Goal: Book appointment/travel/reservation

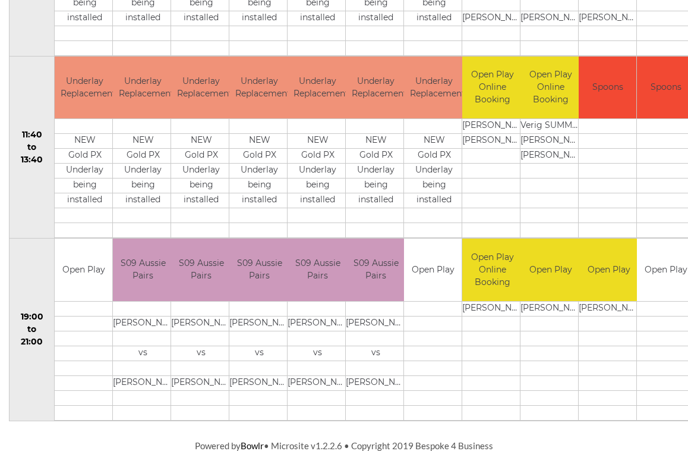
scroll to position [550, 0]
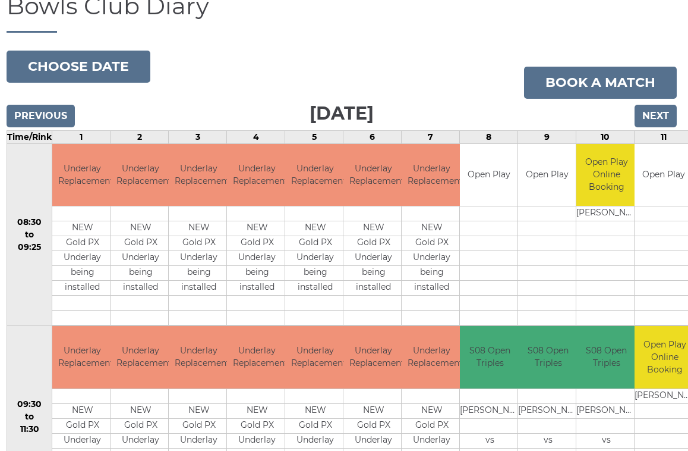
click at [102, 61] on button "Choose date" at bounding box center [79, 67] width 144 height 32
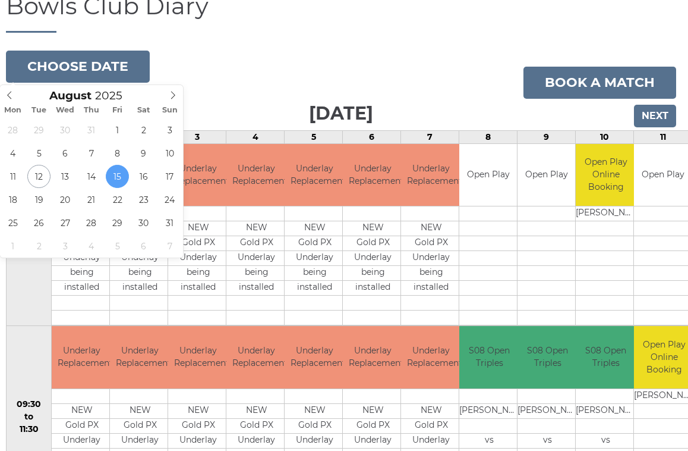
type input "[DATE]"
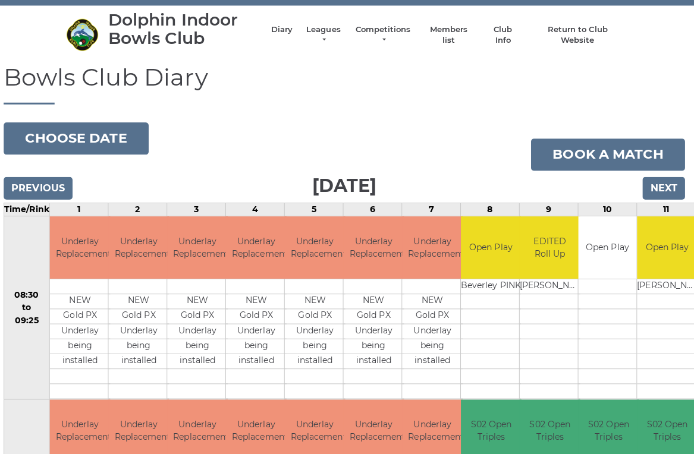
scroll to position [27, 0]
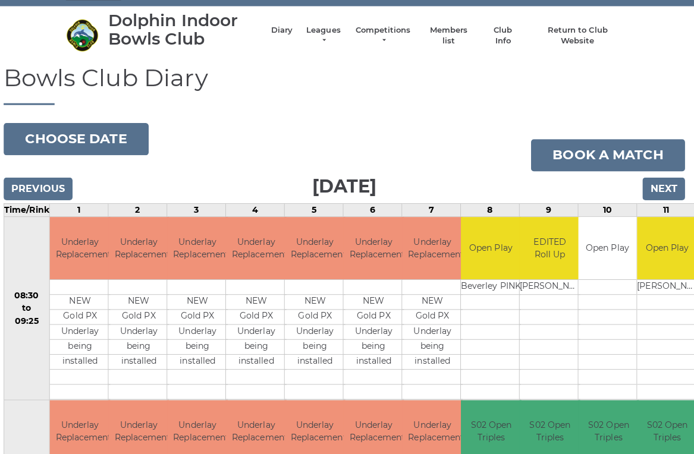
click at [668, 191] on input "Next" at bounding box center [664, 187] width 42 height 23
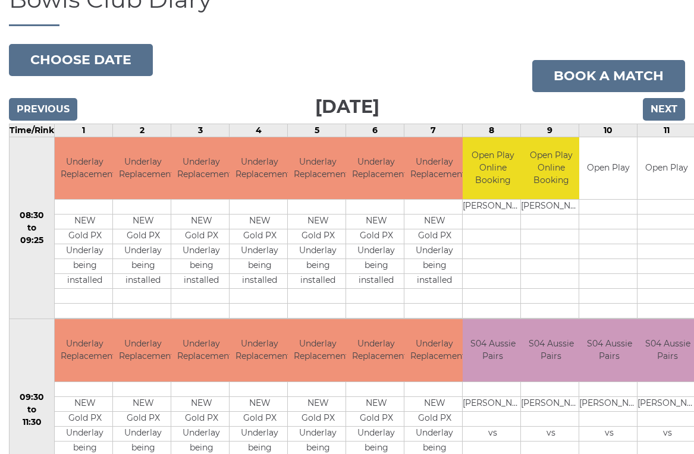
scroll to position [105, 0]
click at [673, 109] on input "Next" at bounding box center [664, 109] width 42 height 23
